Goal: Book appointment/travel/reservation

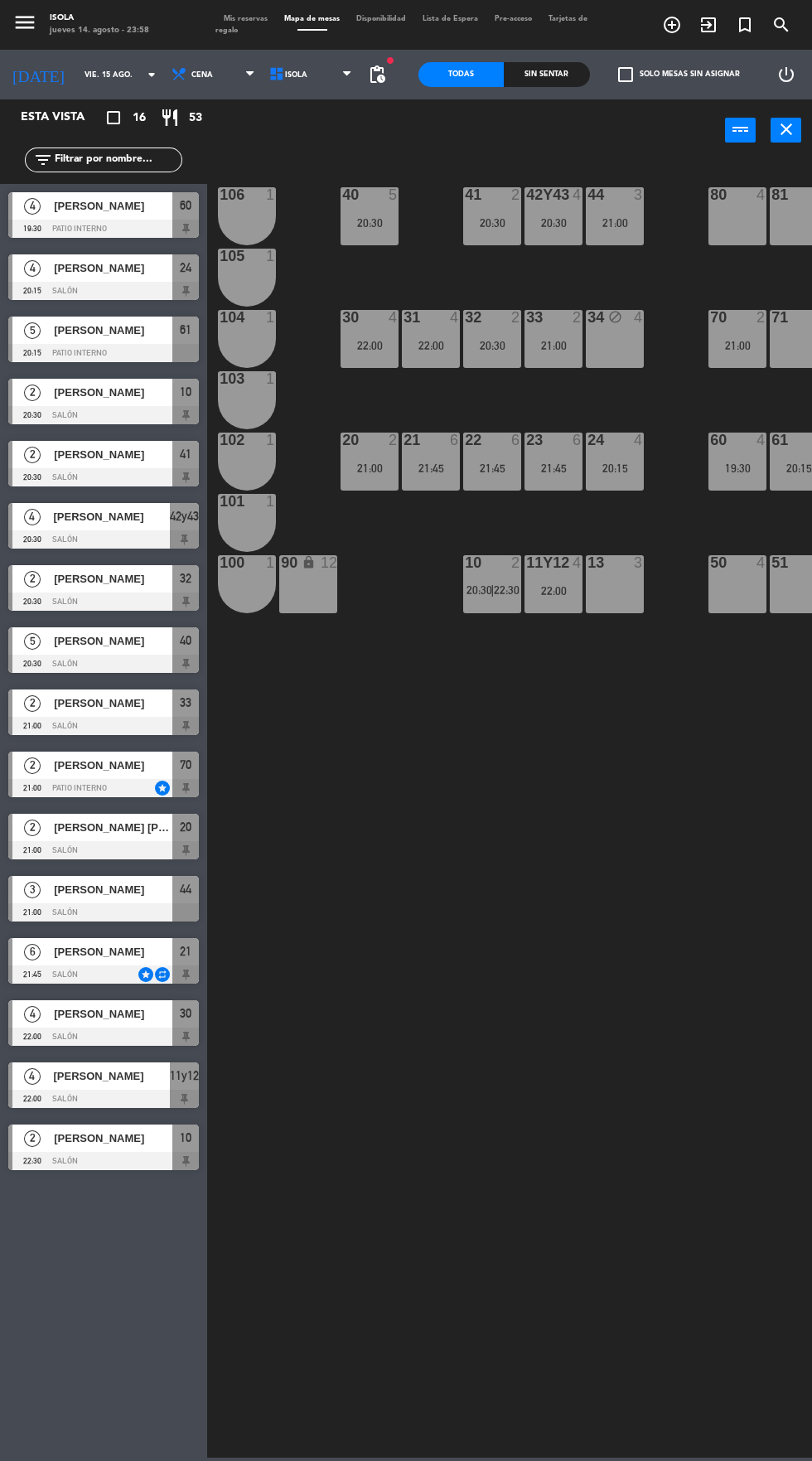
scroll to position [0, 28]
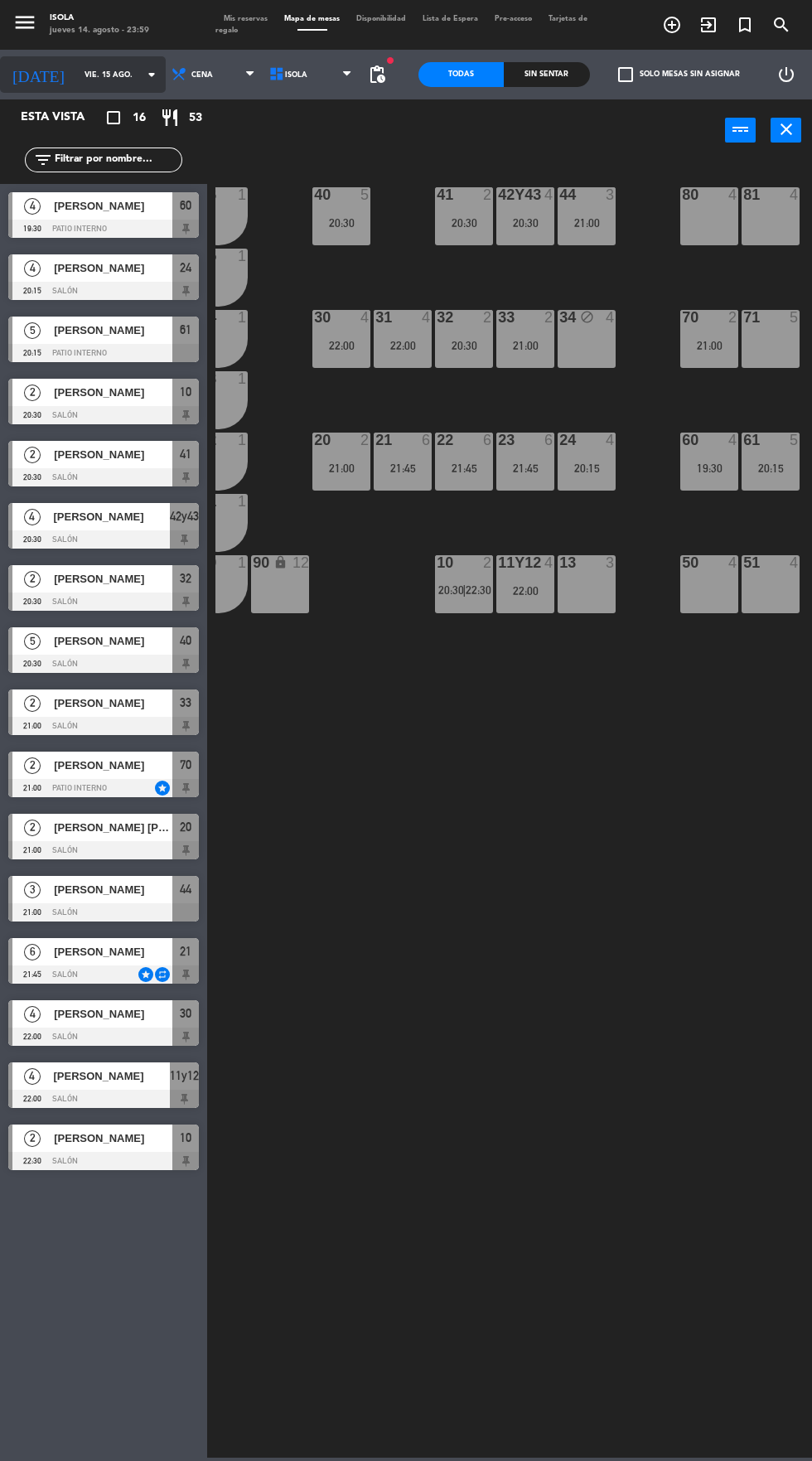
click at [142, 78] on icon "arrow_drop_down" at bounding box center [151, 74] width 20 height 20
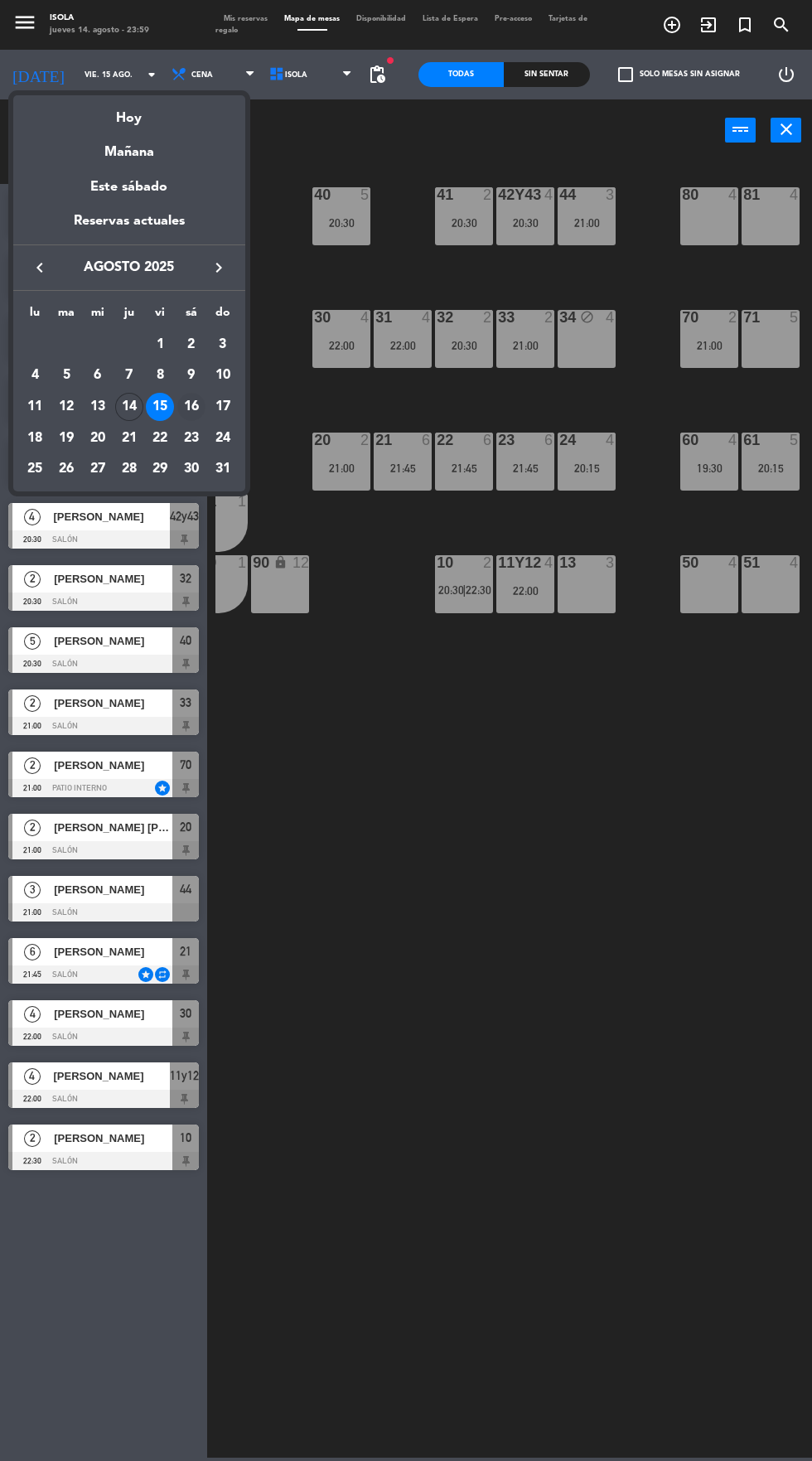
click at [196, 408] on div "16" at bounding box center [192, 407] width 28 height 28
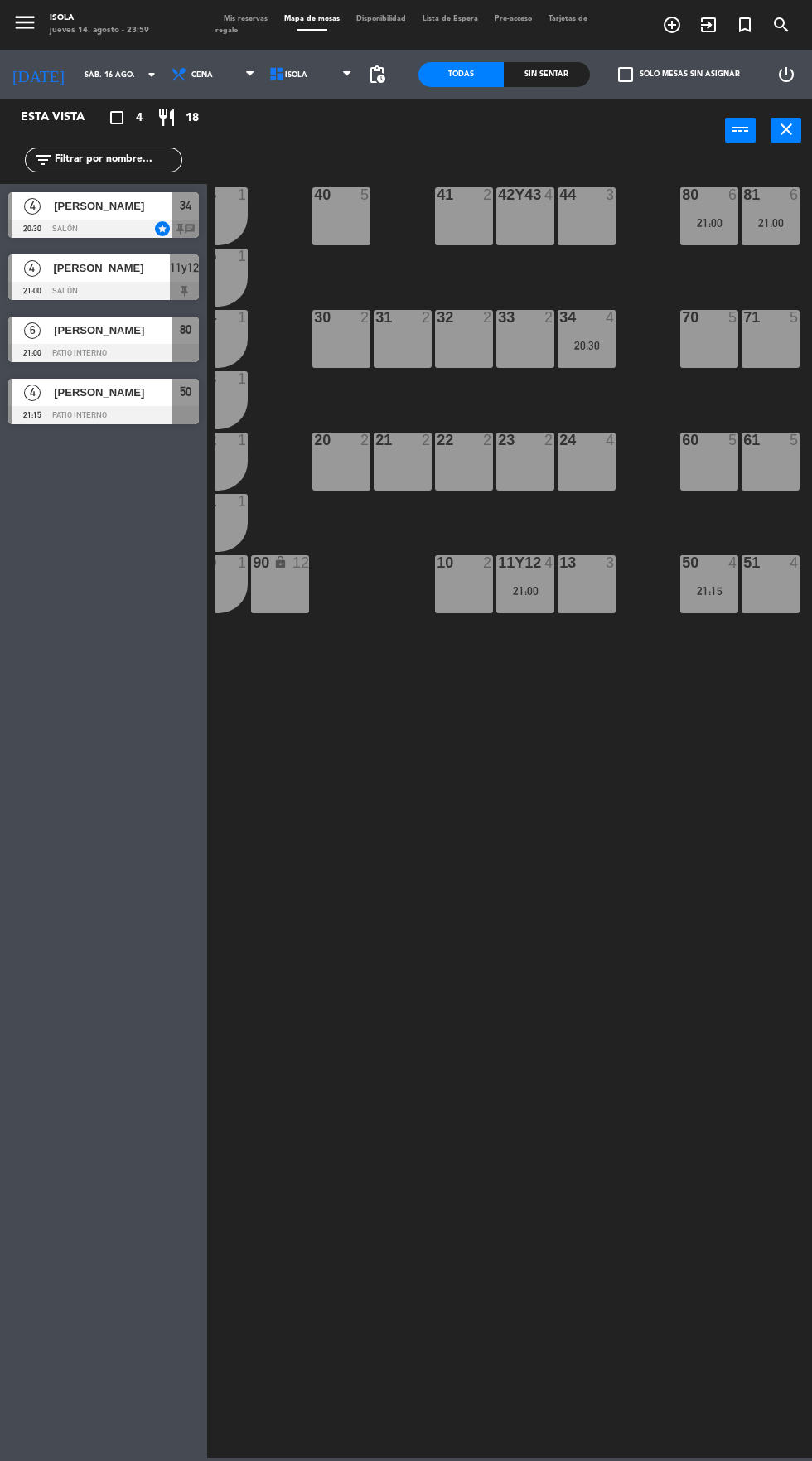
click at [694, 590] on div "21:15" at bounding box center [708, 591] width 58 height 11
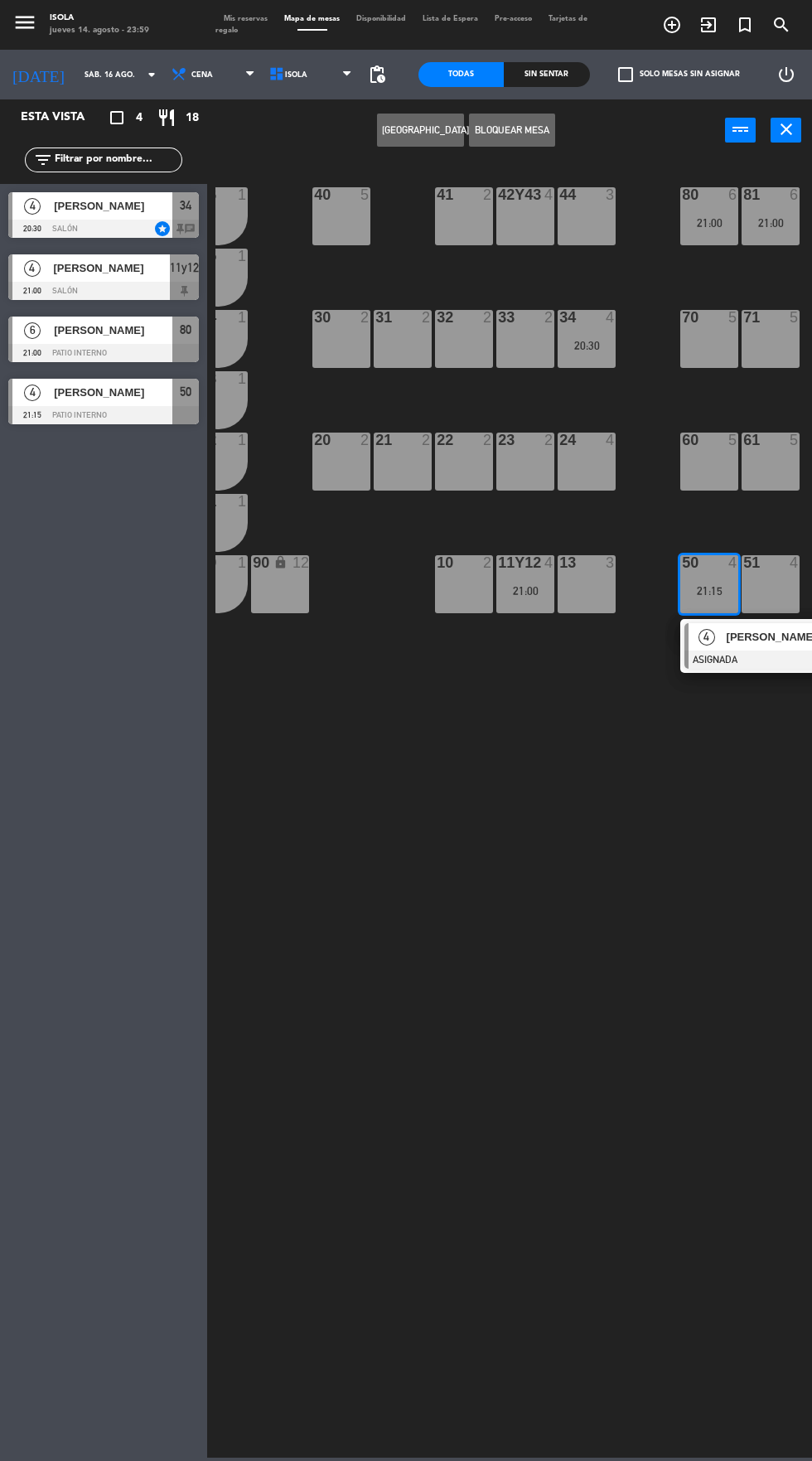
click at [690, 478] on div "60 5" at bounding box center [708, 461] width 58 height 58
click at [365, 136] on button "Mover" at bounding box center [373, 130] width 86 height 33
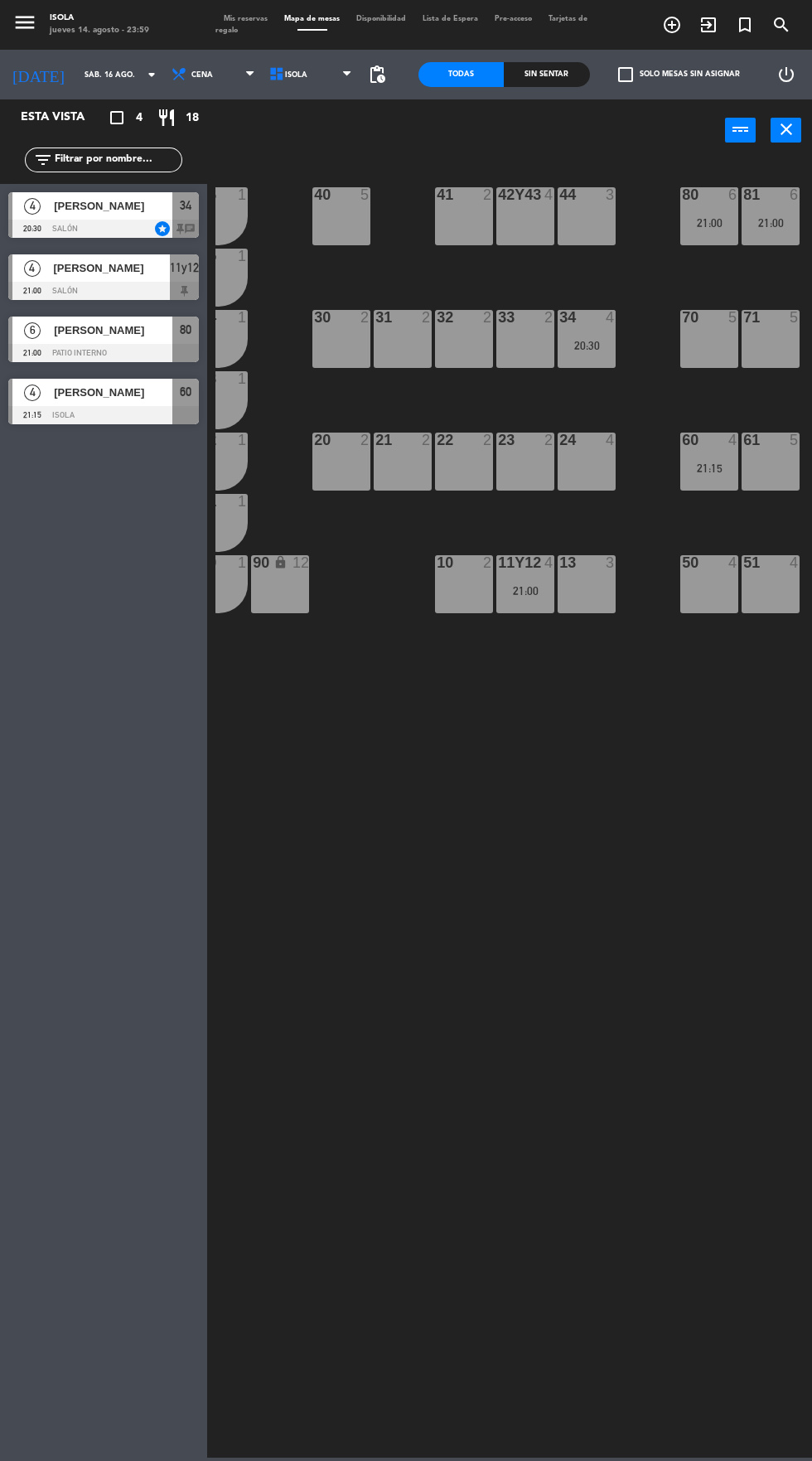
click at [586, 862] on div "40 5 42y43 4 41 2 44 3 80 6 21:00 81 6 21:00 106 1 105 1 30 2 31 2 32 2 33 2 34…" at bounding box center [513, 808] width 596 height 1299
click at [77, 78] on input "sáb. 16 ago." at bounding box center [129, 75] width 104 height 26
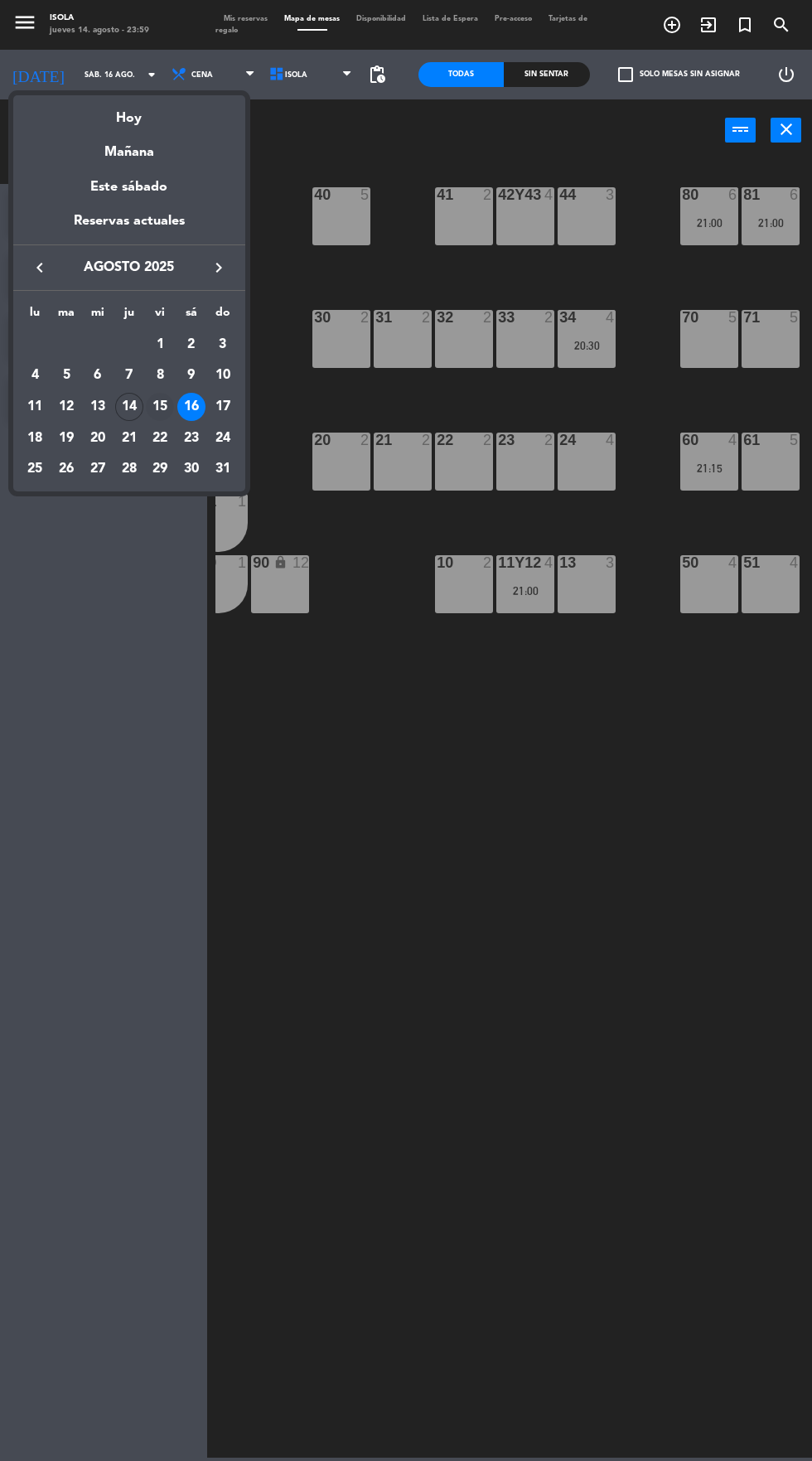
click at [157, 411] on div "15" at bounding box center [160, 407] width 28 height 28
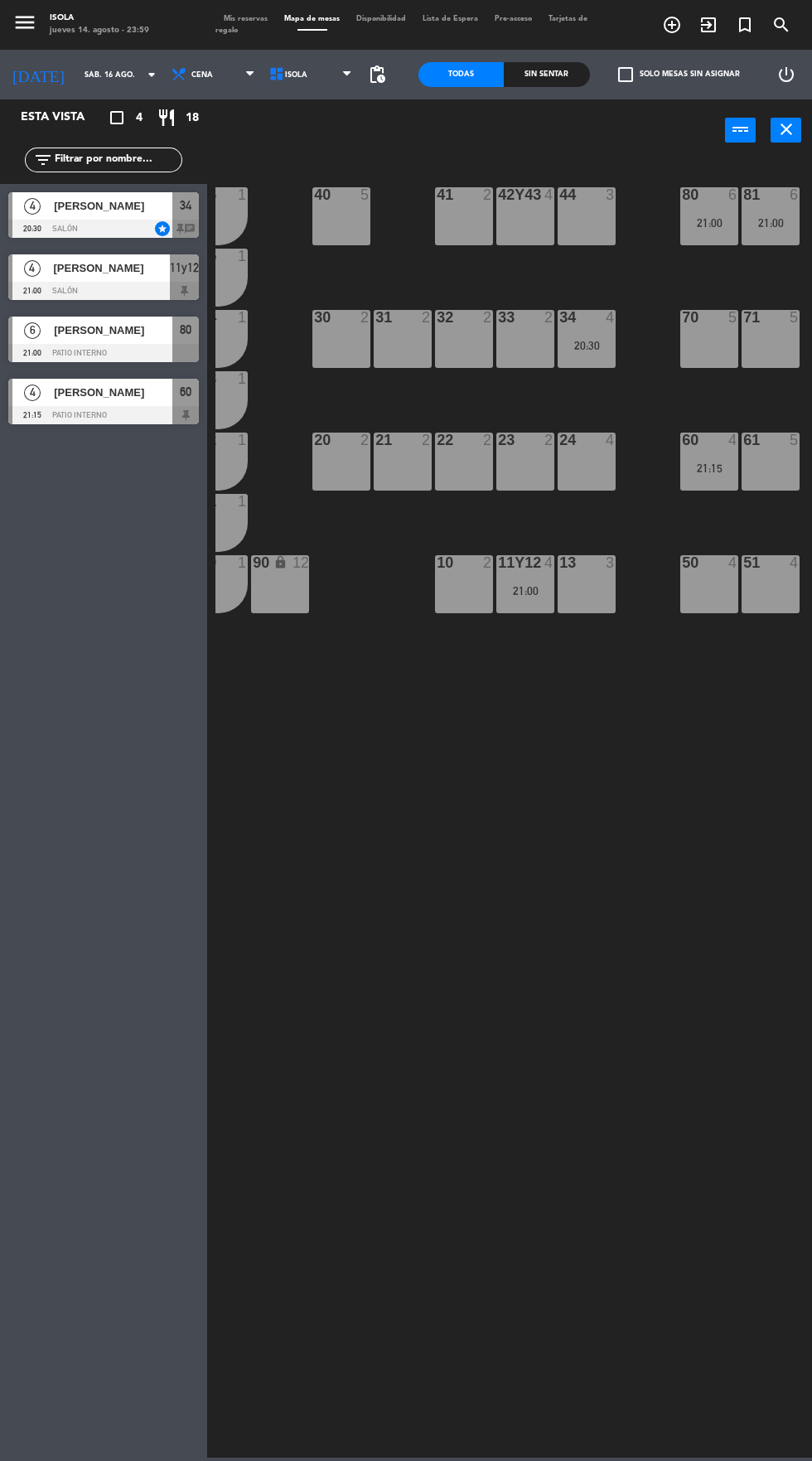
type input "vie. 15 ago."
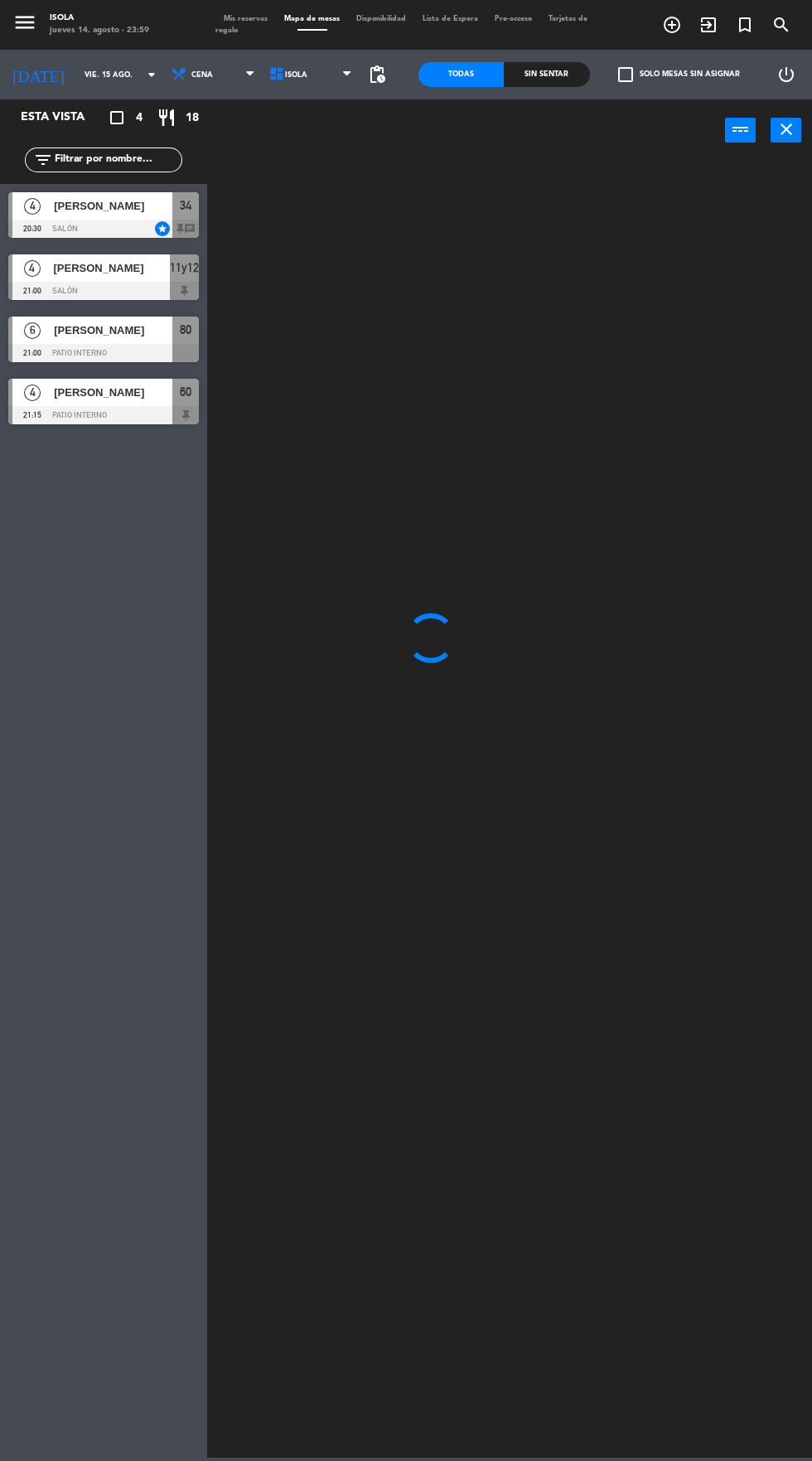
scroll to position [0, 0]
